Goal: Information Seeking & Learning: Learn about a topic

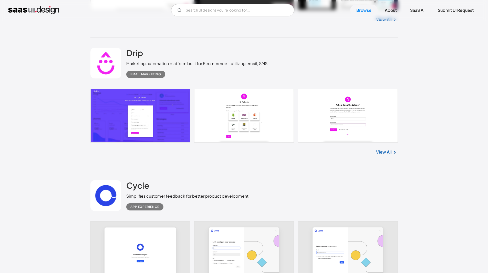
scroll to position [563, 0]
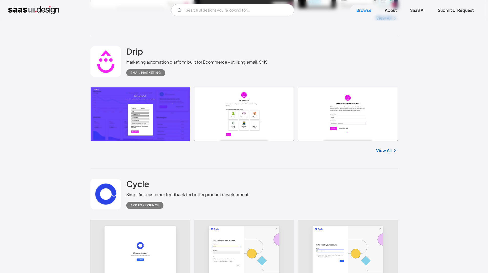
click at [390, 153] on link "View All" at bounding box center [384, 150] width 16 height 6
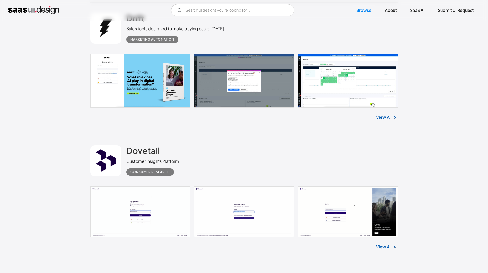
scroll to position [871, 0]
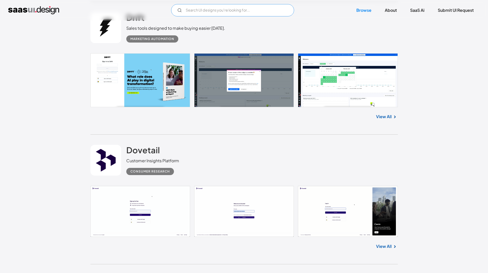
click at [201, 9] on input "Email Form" at bounding box center [232, 10] width 123 height 12
click at [201, 9] on input "search" at bounding box center [232, 10] width 123 height 12
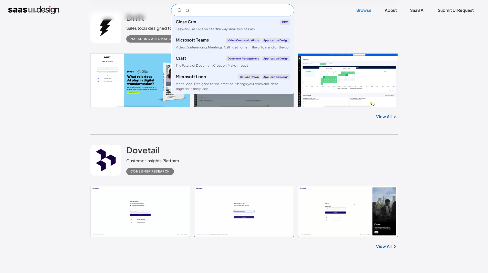
type input "crm"
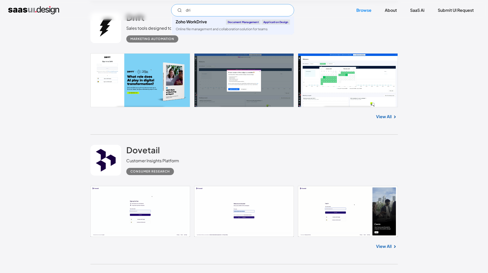
type input "drip"
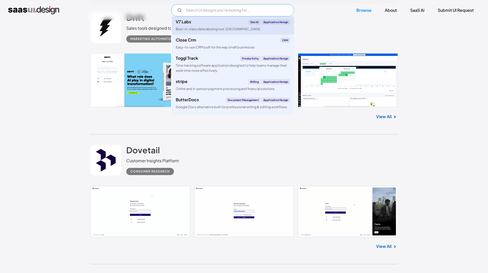
click at [198, 26] on link "V7 Labs Gen AI Application Design Best-in-class data labeling tool. [GEOGRAPHIC…" at bounding box center [233, 25] width 122 height 18
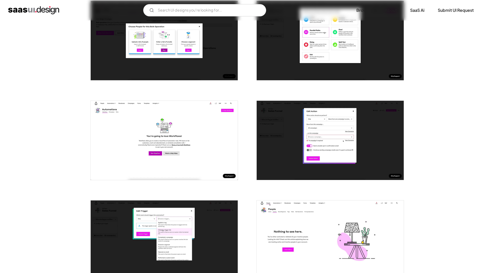
scroll to position [435, 0]
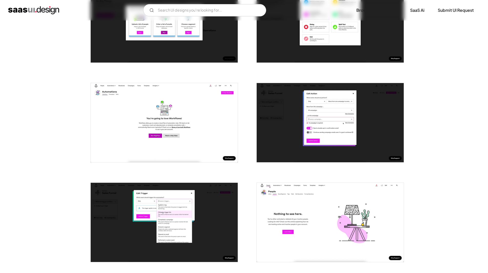
click at [297, 102] on img "open lightbox" at bounding box center [330, 122] width 147 height 79
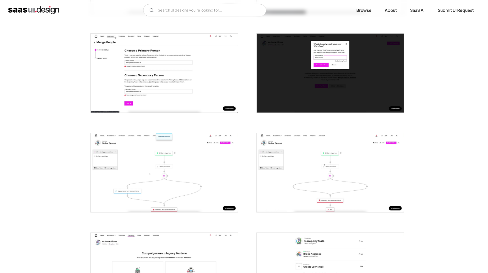
scroll to position [794, 0]
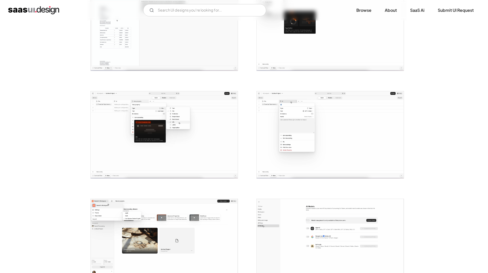
scroll to position [256, 0]
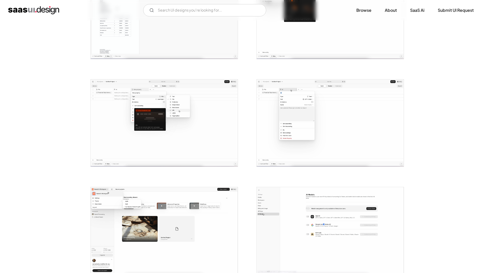
click at [38, 11] on img "home" at bounding box center [33, 10] width 51 height 8
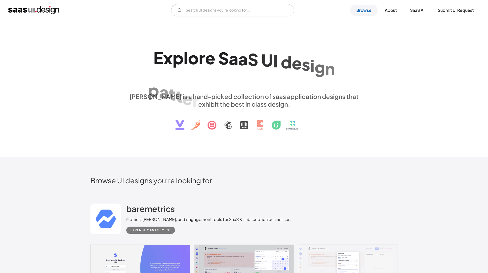
click at [364, 8] on link "Browse" at bounding box center [363, 10] width 27 height 11
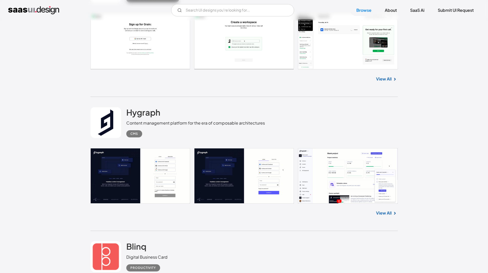
scroll to position [3919, 0]
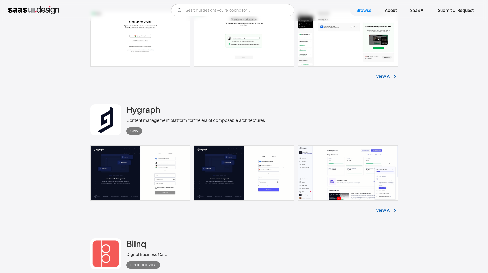
click at [311, 171] on link at bounding box center [243, 172] width 307 height 55
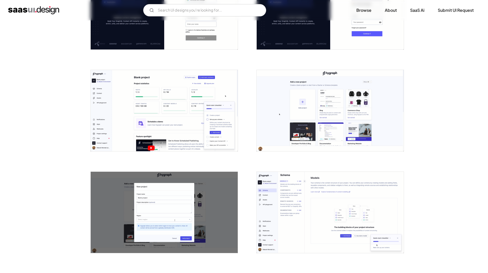
scroll to position [154, 0]
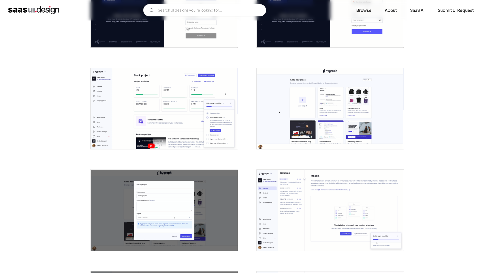
click at [146, 110] on img "open lightbox" at bounding box center [164, 108] width 147 height 81
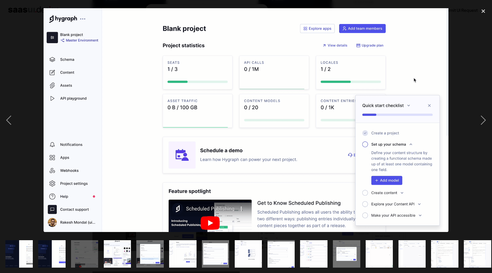
click at [27, 170] on div at bounding box center [246, 119] width 492 height 229
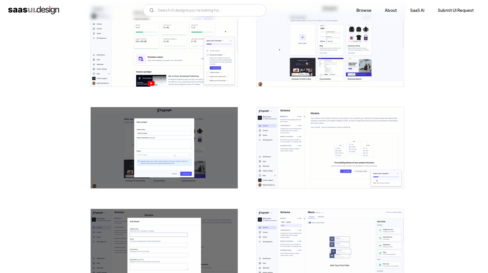
scroll to position [231, 0]
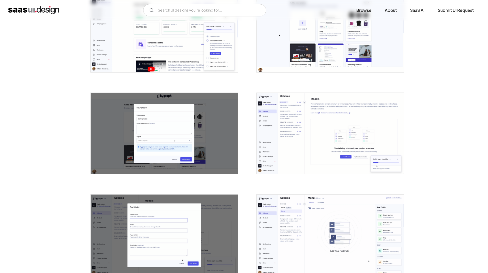
click at [284, 126] on img "open lightbox" at bounding box center [330, 133] width 147 height 81
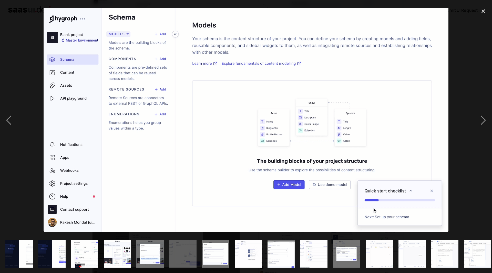
click at [33, 135] on div at bounding box center [246, 119] width 492 height 229
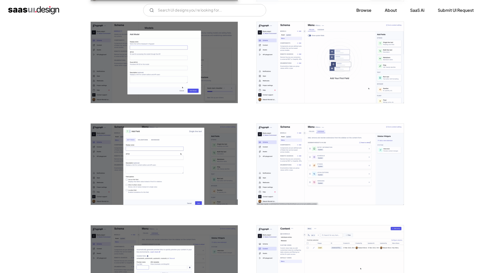
scroll to position [410, 0]
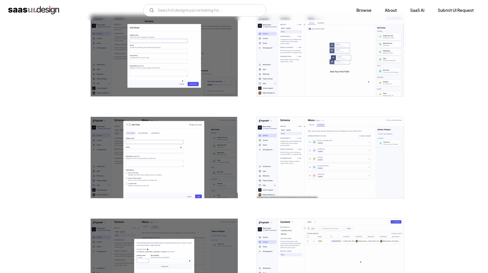
click at [292, 143] on img "open lightbox" at bounding box center [330, 157] width 147 height 81
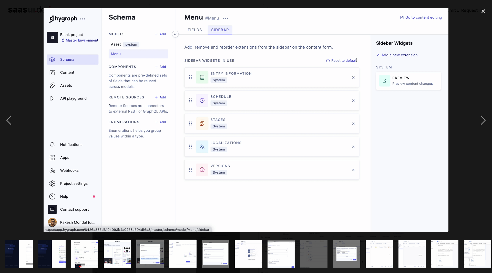
click at [27, 168] on div at bounding box center [246, 119] width 492 height 229
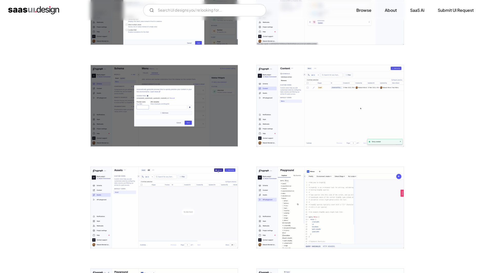
scroll to position [563, 0]
click at [127, 118] on img "open lightbox" at bounding box center [164, 105] width 147 height 81
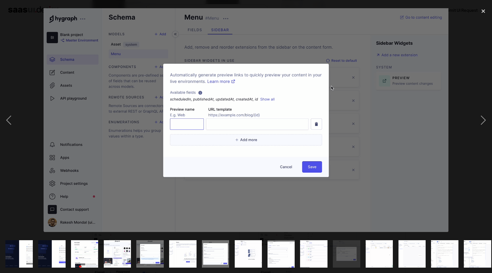
click at [28, 178] on div at bounding box center [246, 119] width 492 height 229
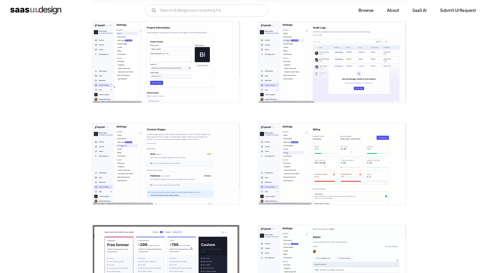
scroll to position [1050, 0]
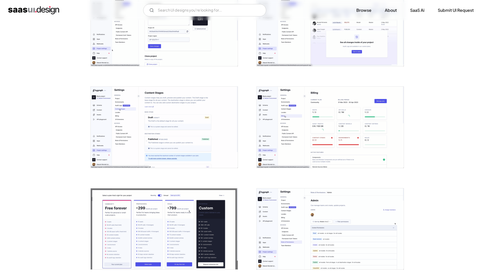
click at [287, 104] on img "open lightbox" at bounding box center [330, 127] width 147 height 81
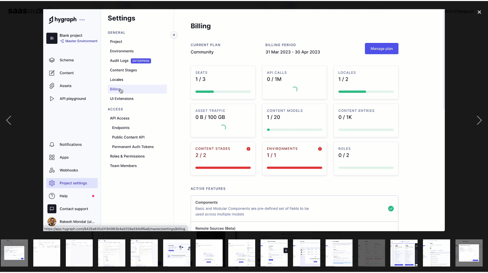
scroll to position [0, 332]
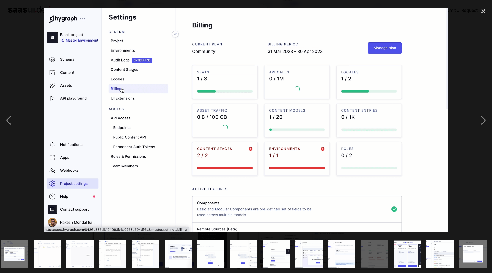
click at [41, 145] on div at bounding box center [246, 119] width 492 height 229
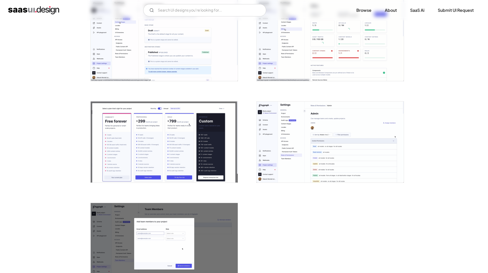
scroll to position [1178, 0]
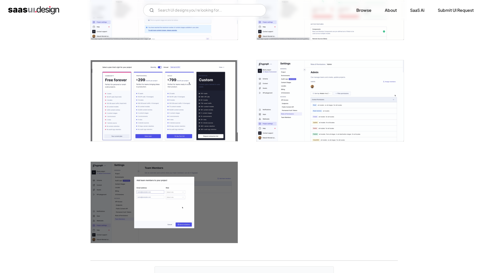
click at [119, 180] on img "open lightbox" at bounding box center [164, 202] width 147 height 81
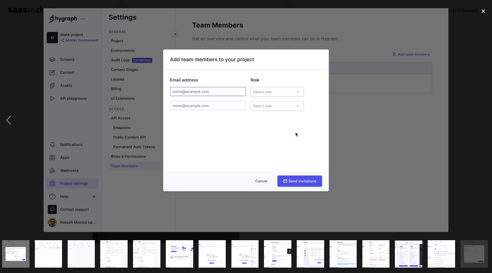
scroll to position [0, 332]
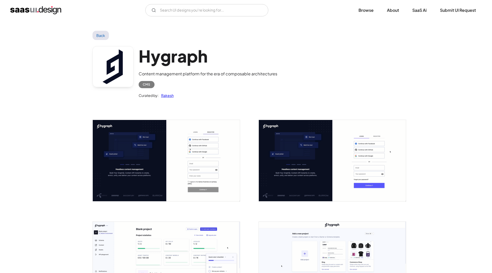
scroll to position [1178, 0]
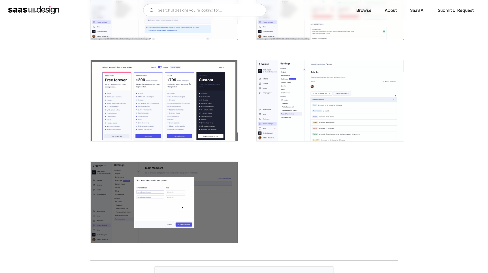
click at [291, 90] on img "open lightbox" at bounding box center [330, 100] width 147 height 81
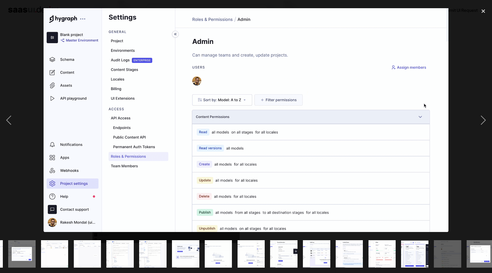
scroll to position [0, 332]
